Goal: Transaction & Acquisition: Book appointment/travel/reservation

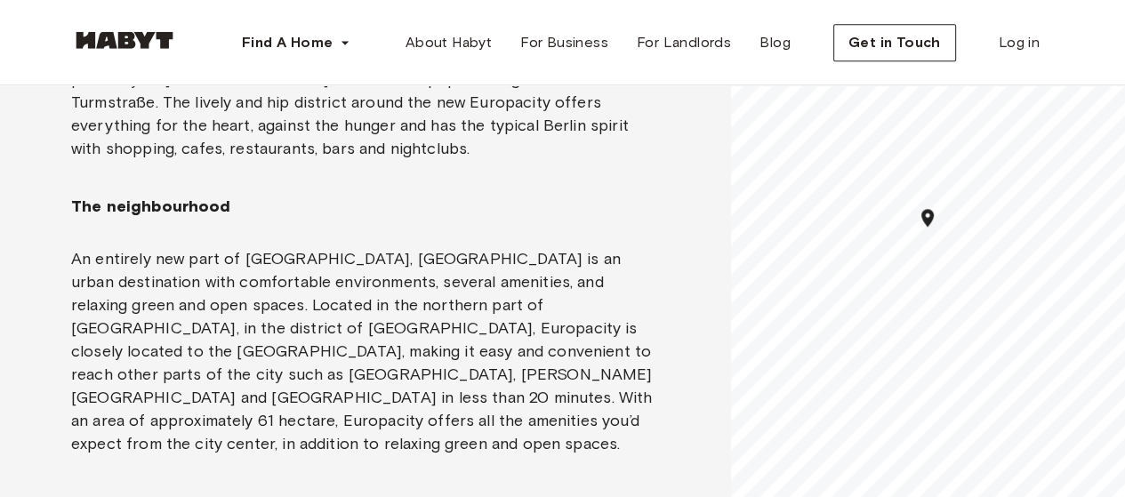
scroll to position [1512, 0]
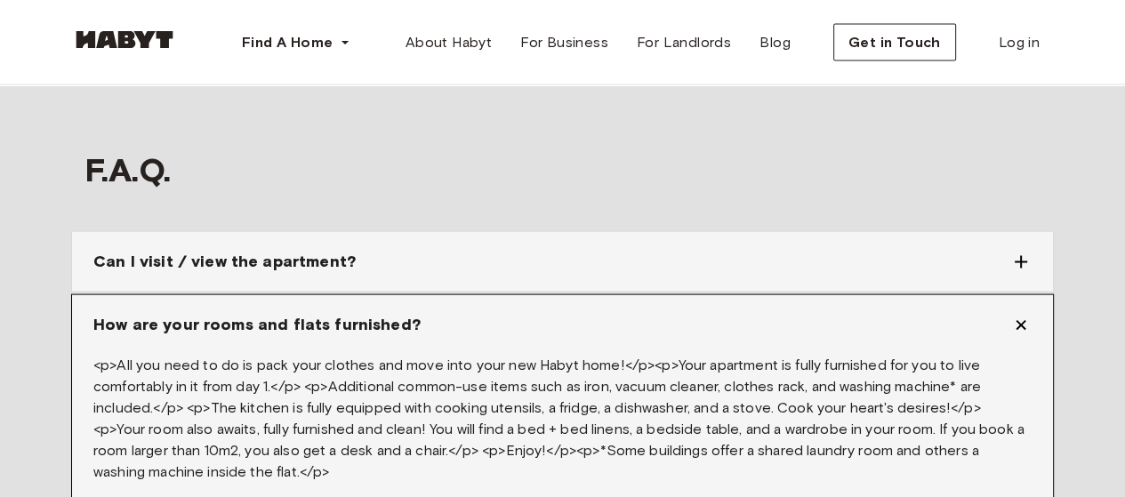
scroll to position [2757, 0]
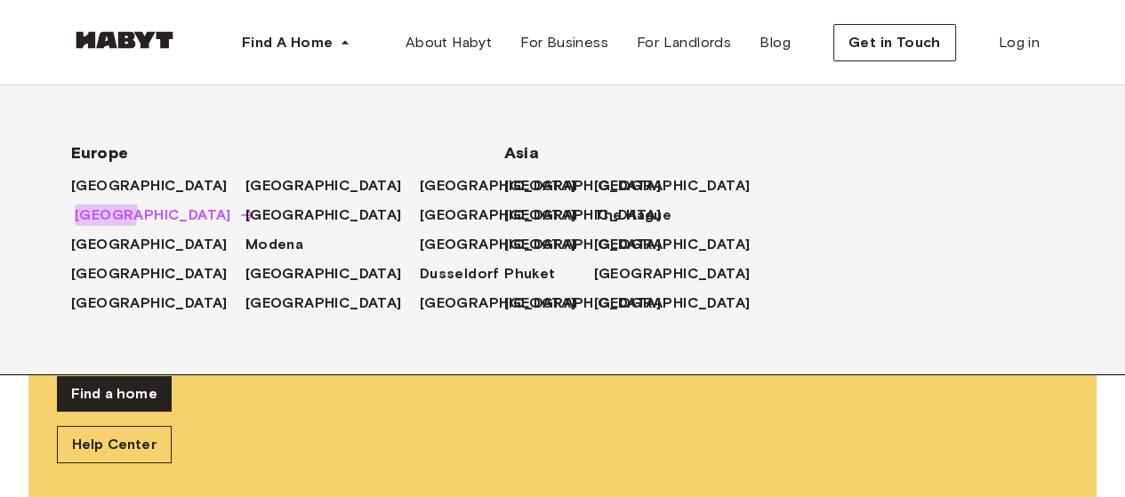
click at [101, 213] on span "[GEOGRAPHIC_DATA]" at bounding box center [153, 215] width 157 height 21
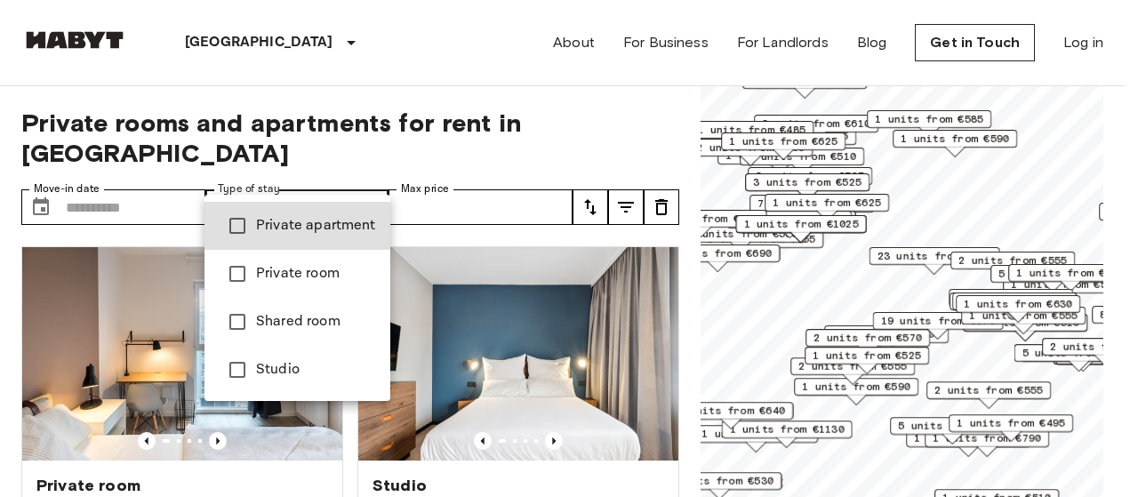
click at [317, 220] on span "Private apartment" at bounding box center [316, 225] width 120 height 21
type input "**********"
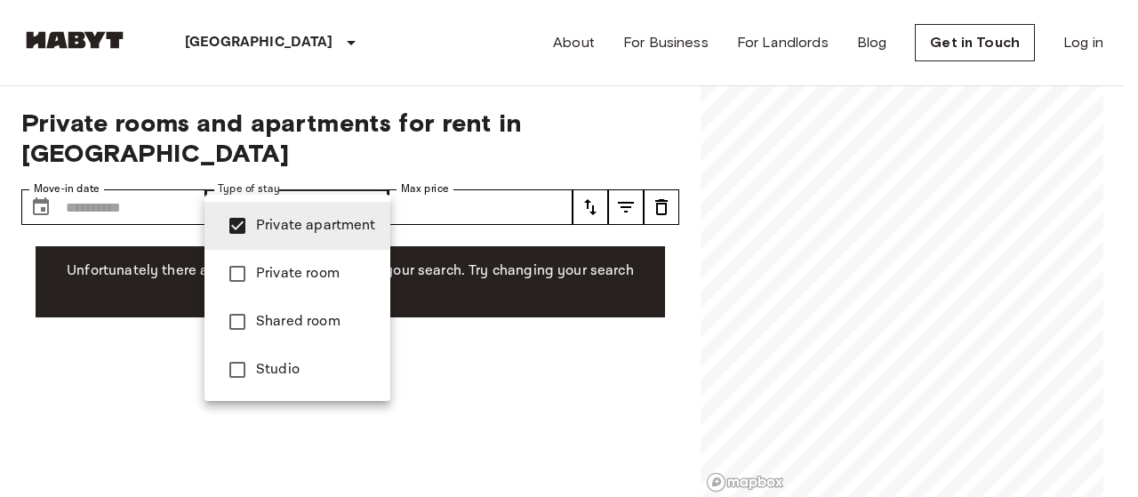
click at [162, 172] on div at bounding box center [569, 248] width 1138 height 497
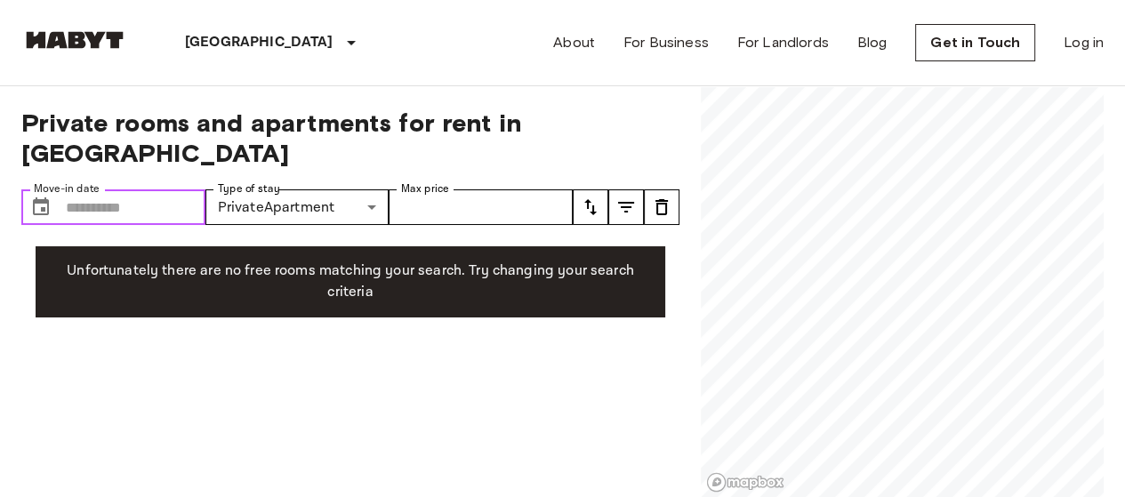
click at [157, 189] on input "Move-in date" at bounding box center [136, 207] width 140 height 36
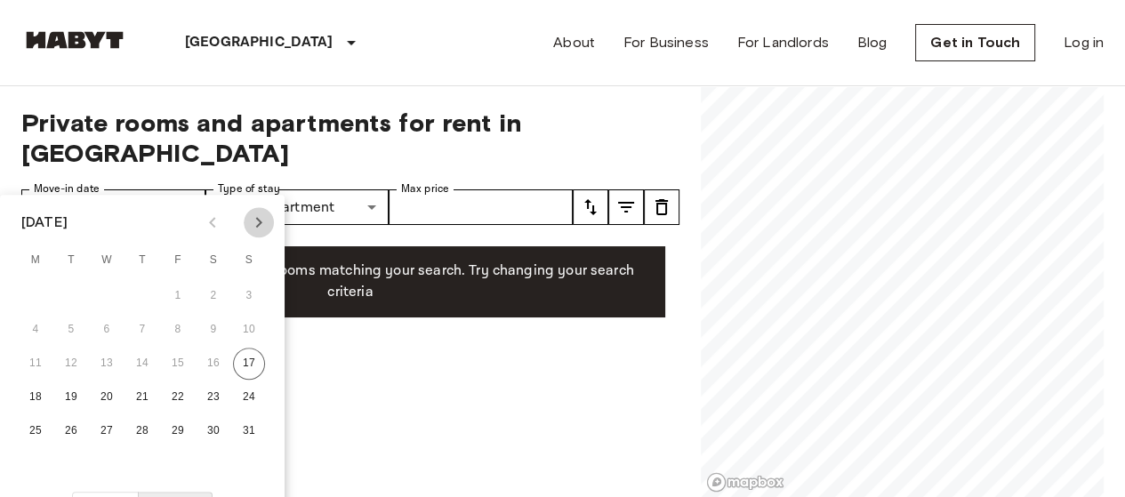
click at [256, 221] on icon "Next month" at bounding box center [258, 222] width 21 height 21
click at [100, 363] on button "15" at bounding box center [107, 364] width 32 height 32
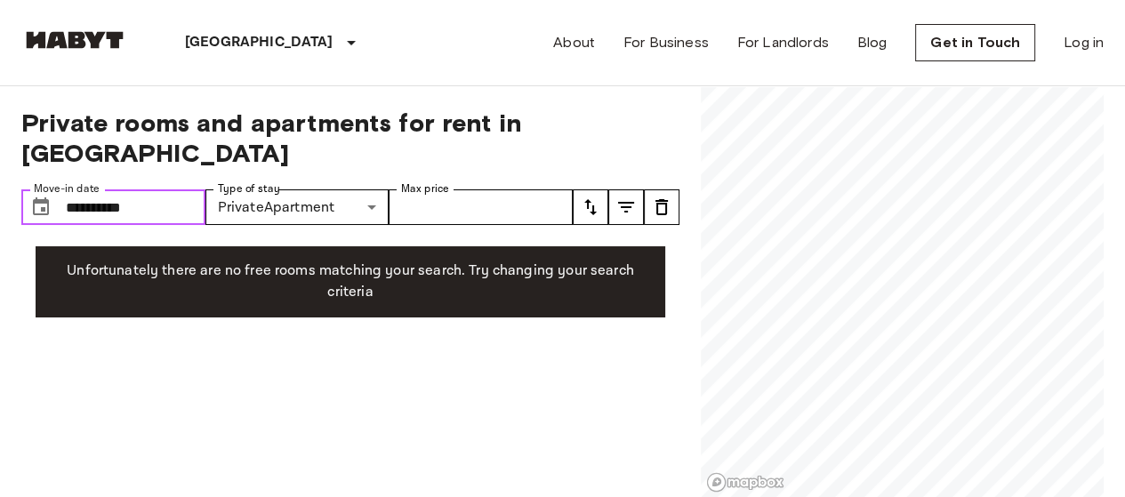
click at [190, 189] on input "**********" at bounding box center [136, 207] width 140 height 36
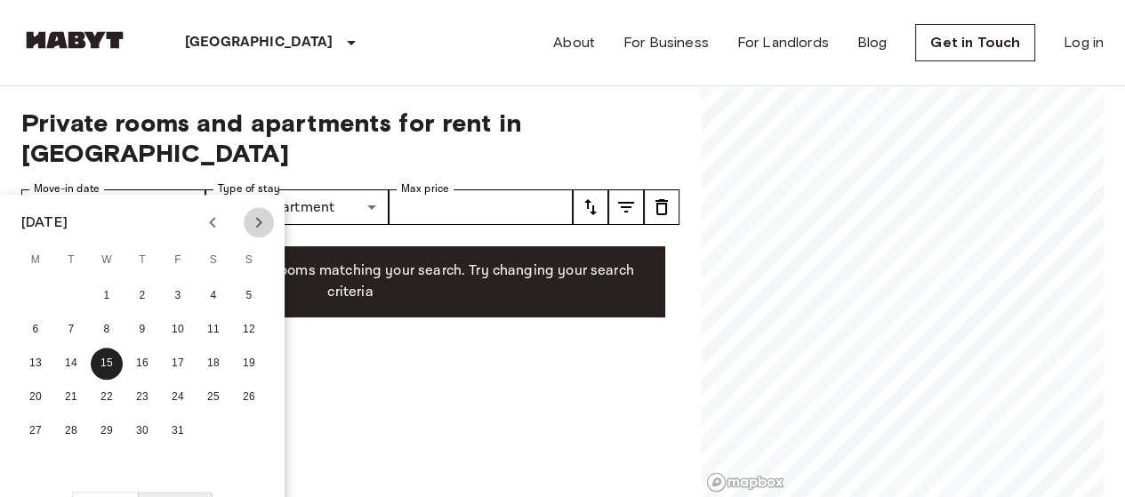
click at [257, 221] on icon "Next month" at bounding box center [258, 222] width 21 height 21
click at [209, 294] on button "1" at bounding box center [213, 296] width 32 height 32
type input "**********"
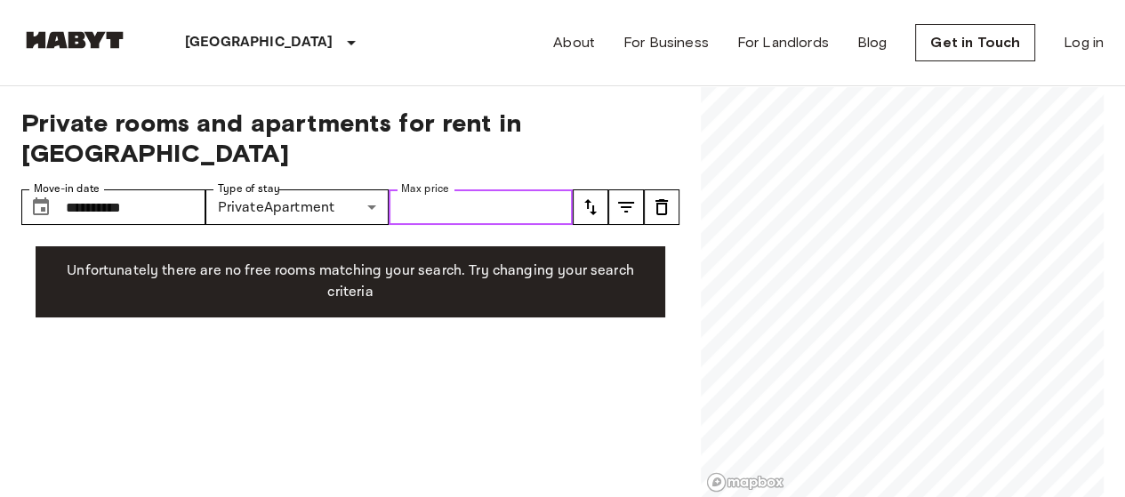
click at [430, 189] on input "Max price" at bounding box center [481, 207] width 184 height 36
click at [587, 47] on link "About" at bounding box center [574, 42] width 42 height 21
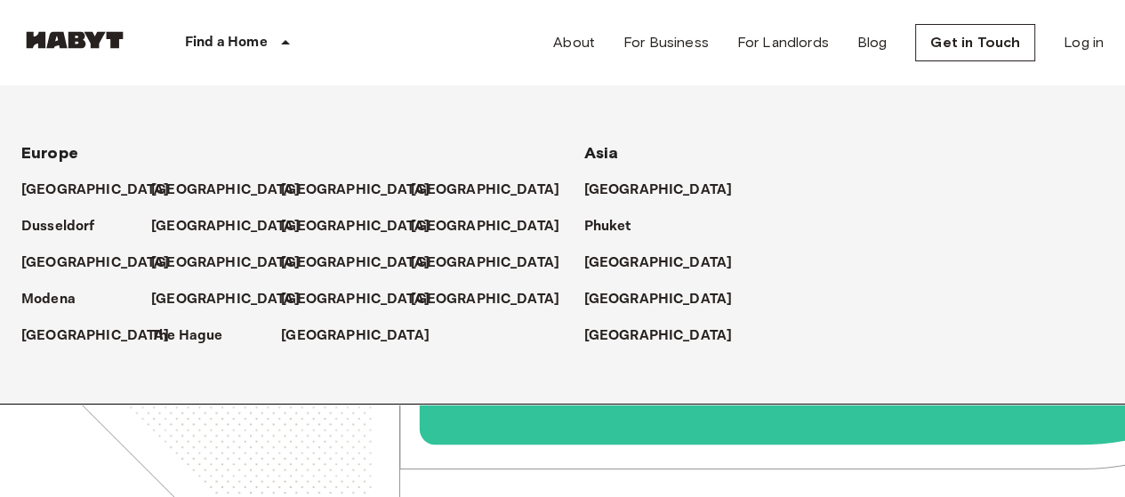
click at [284, 43] on icon at bounding box center [285, 42] width 9 height 4
